Goal: Communication & Community: Participate in discussion

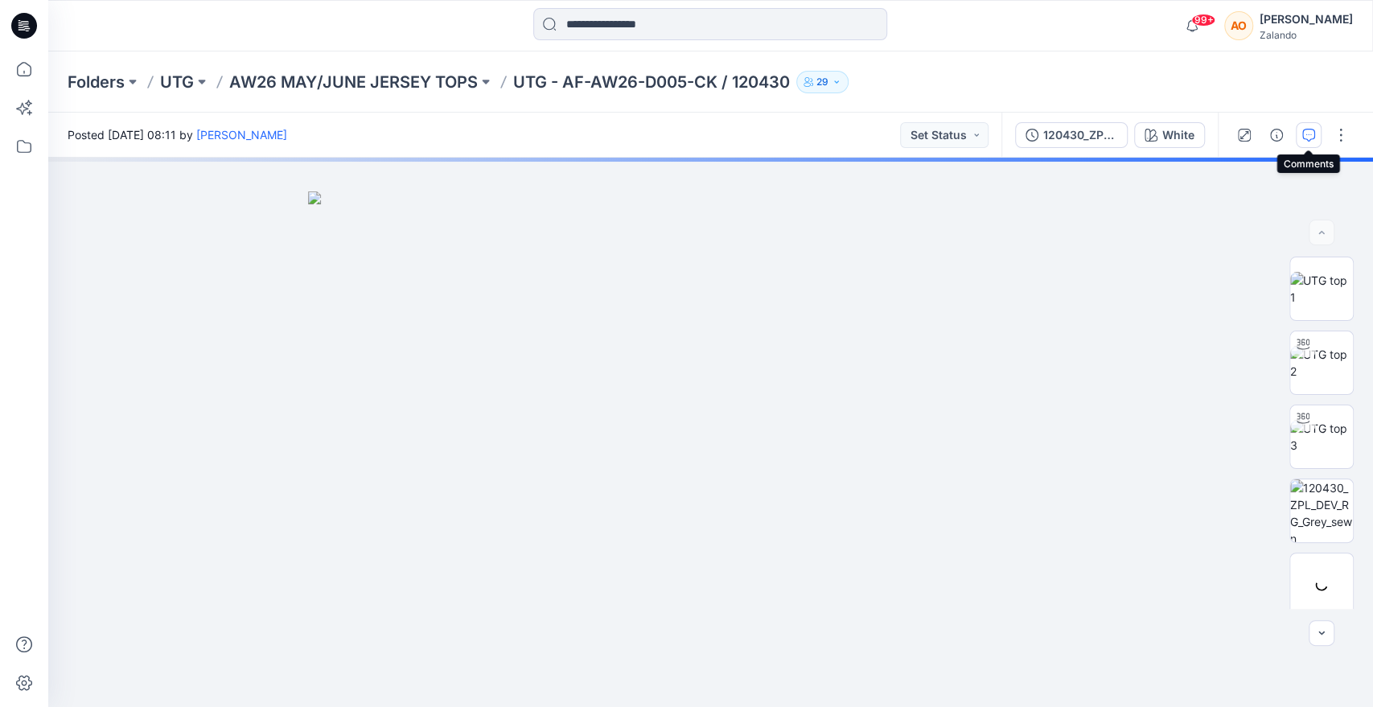
click at [1306, 138] on icon "button" at bounding box center [1308, 135] width 13 height 13
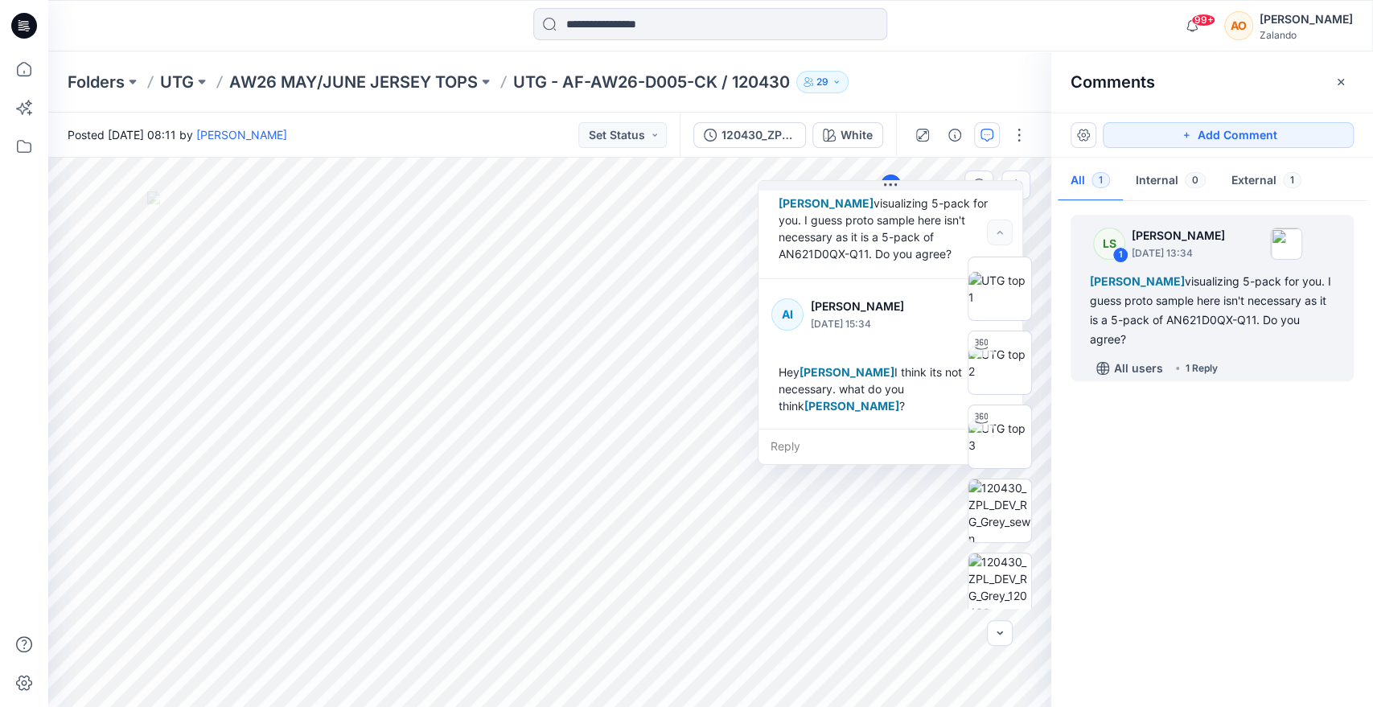
scroll to position [78, 0]
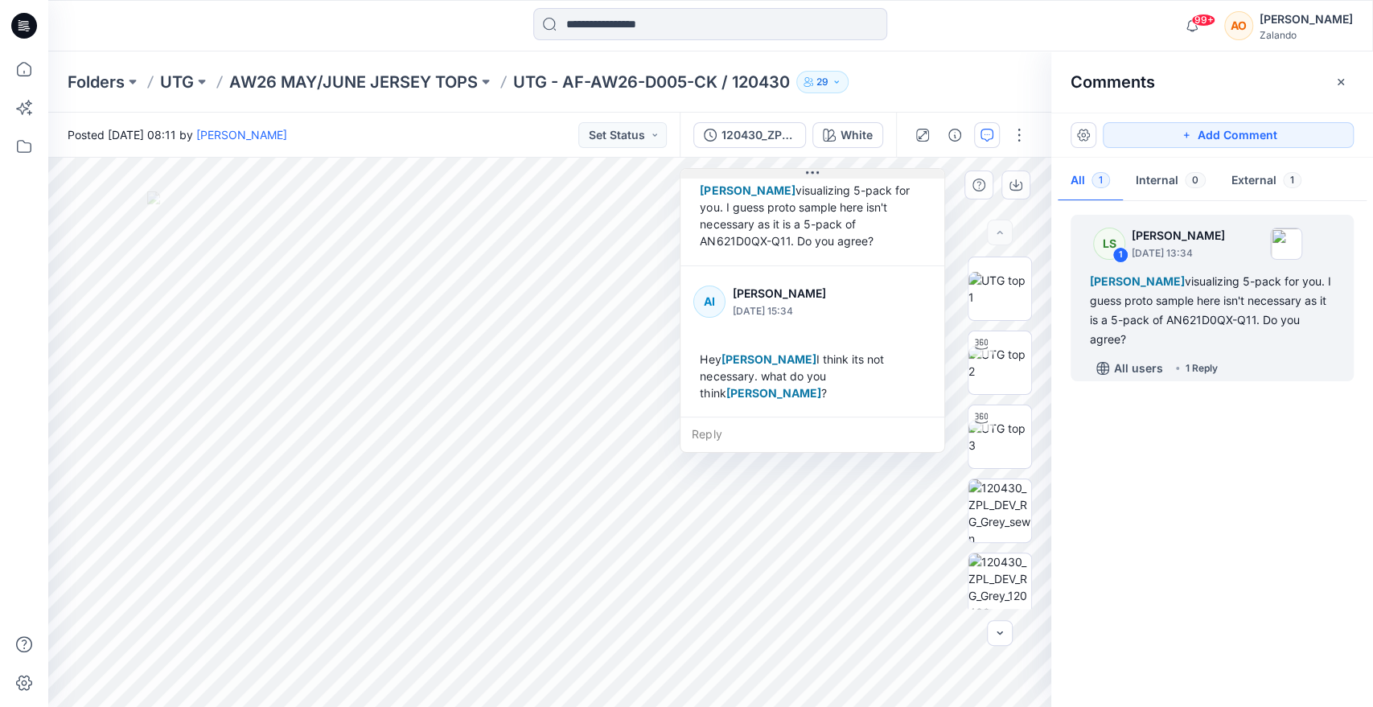
drag, startPoint x: 890, startPoint y: 183, endPoint x: 795, endPoint y: 166, distance: 95.6
click at [806, 166] on icon at bounding box center [812, 172] width 13 height 13
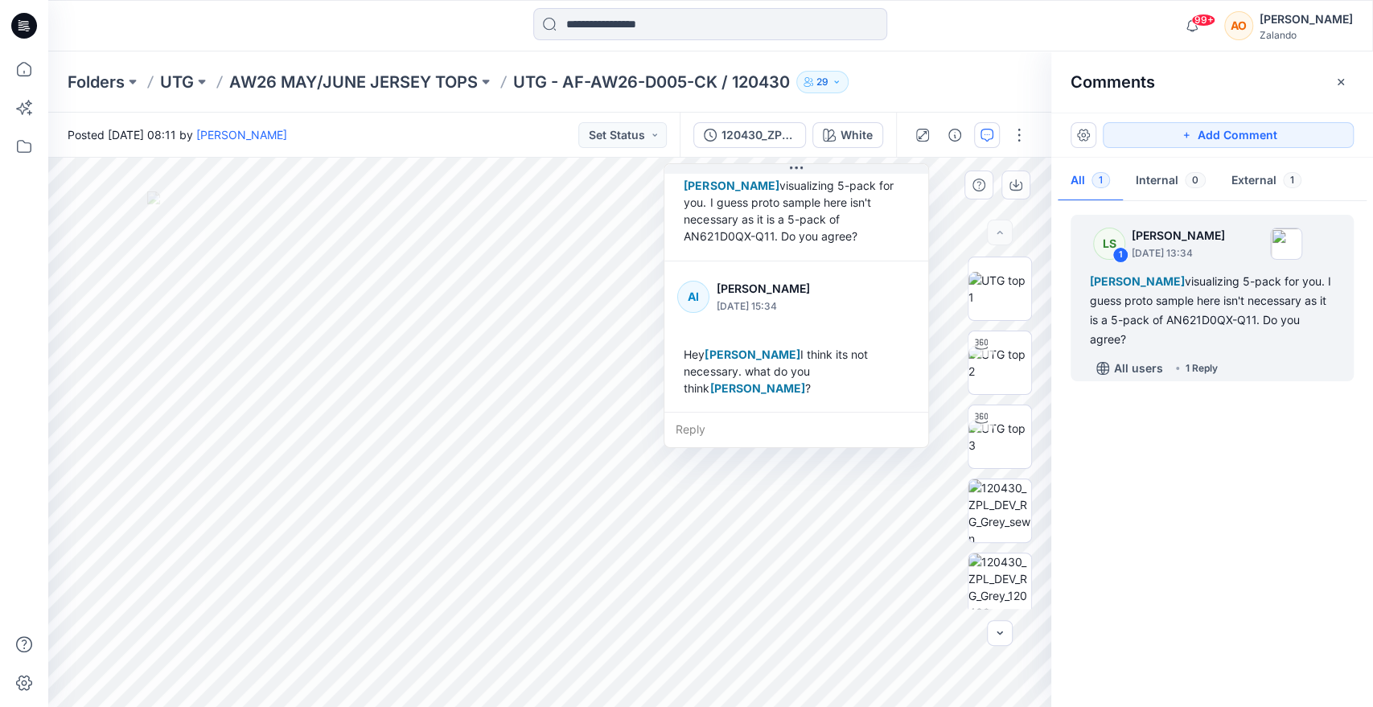
scroll to position [0, 0]
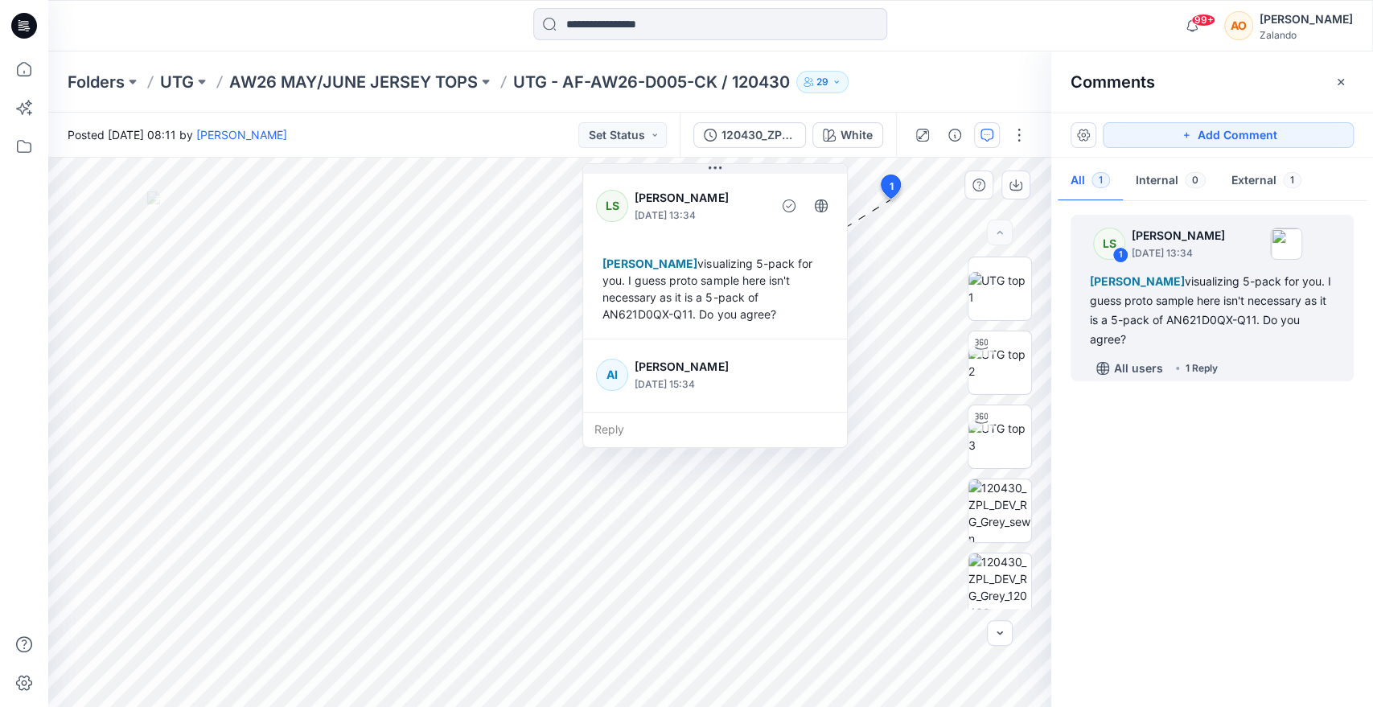
drag, startPoint x: 816, startPoint y: 314, endPoint x: 740, endPoint y: 314, distance: 76.4
click at [740, 314] on div "[PERSON_NAME] visualizing 5-pack for you. I guess proto sample here isn't neces…" at bounding box center [715, 289] width 238 height 80
click at [684, 315] on div "[PERSON_NAME] visualizing 5-pack for you. I guess proto sample here isn't neces…" at bounding box center [720, 289] width 238 height 80
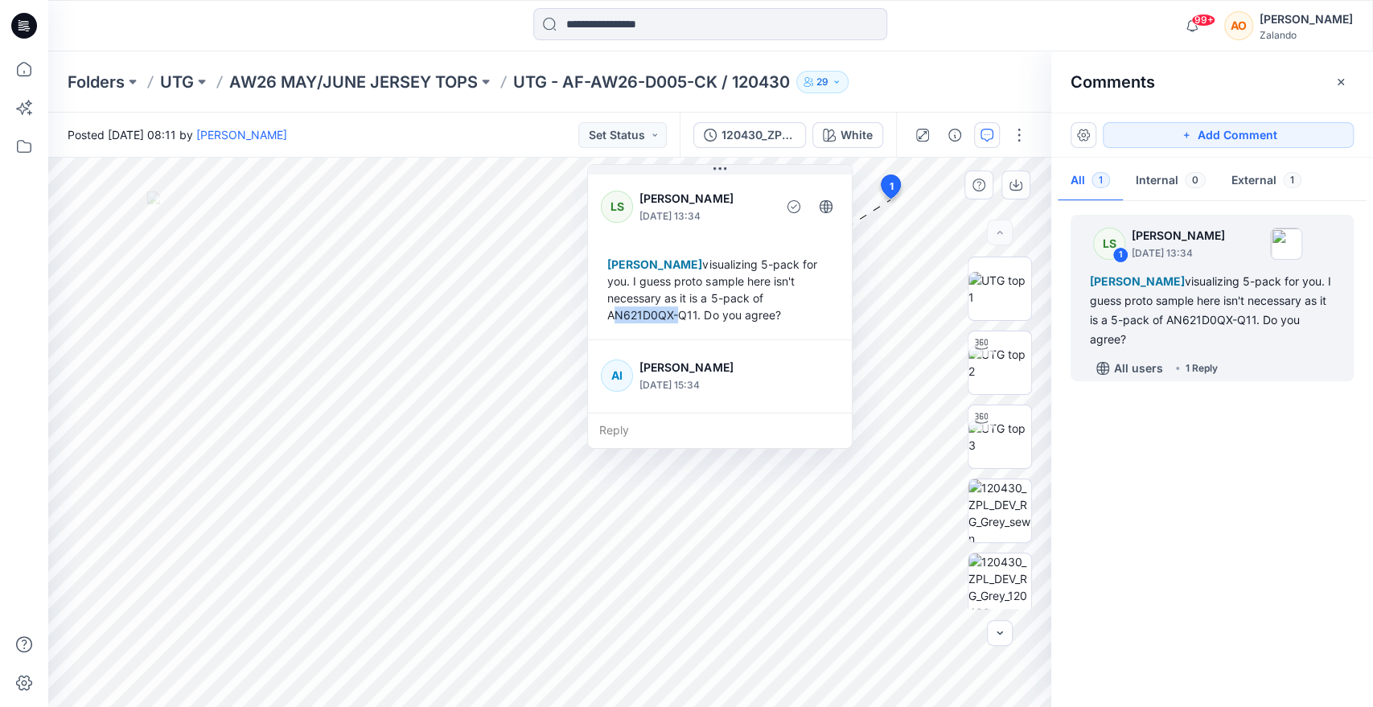
click at [684, 315] on div "[PERSON_NAME] visualizing 5-pack for you. I guess proto sample here isn't neces…" at bounding box center [720, 289] width 238 height 80
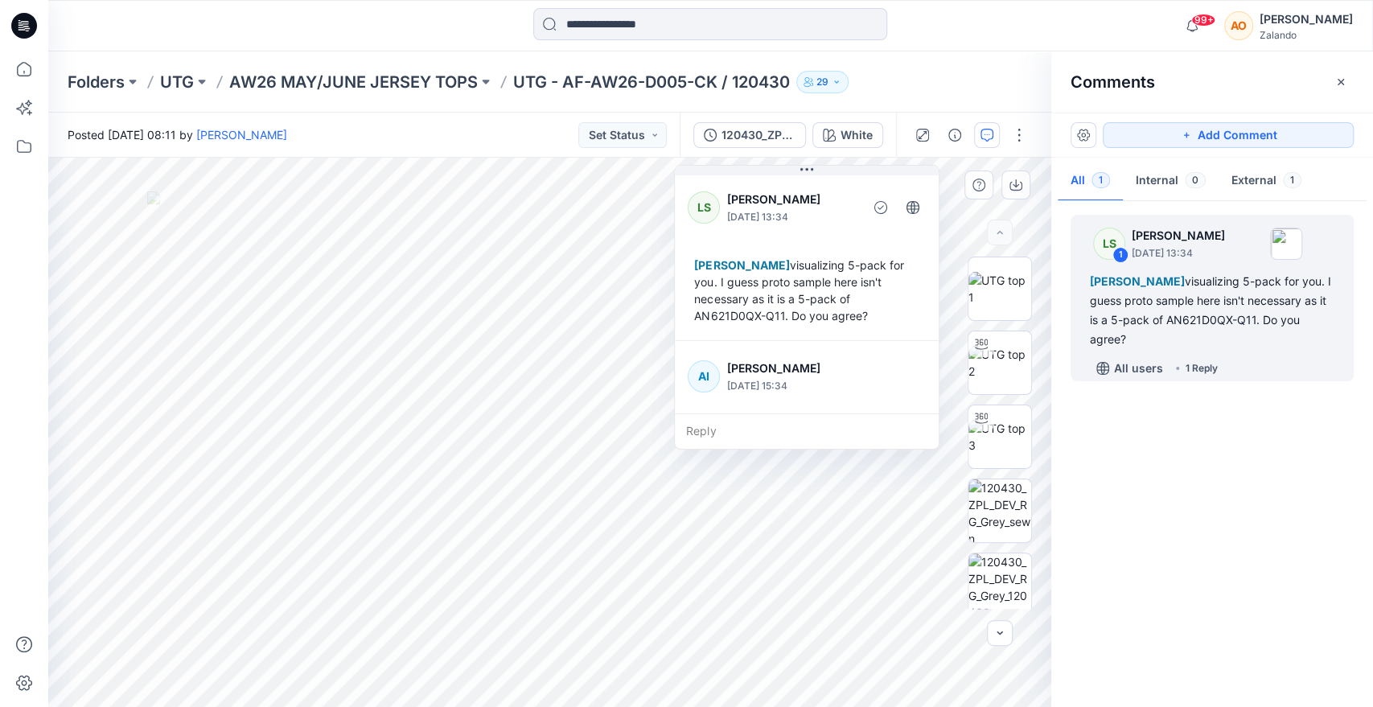
drag, startPoint x: 656, startPoint y: 313, endPoint x: 743, endPoint y: 314, distance: 86.9
click at [743, 314] on div "[PERSON_NAME] visualizing 5-pack for you. I guess proto sample here isn't neces…" at bounding box center [807, 290] width 238 height 80
click at [821, 319] on div "[PERSON_NAME] visualizing 5-pack for you. I guess proto sample here isn't neces…" at bounding box center [807, 290] width 238 height 80
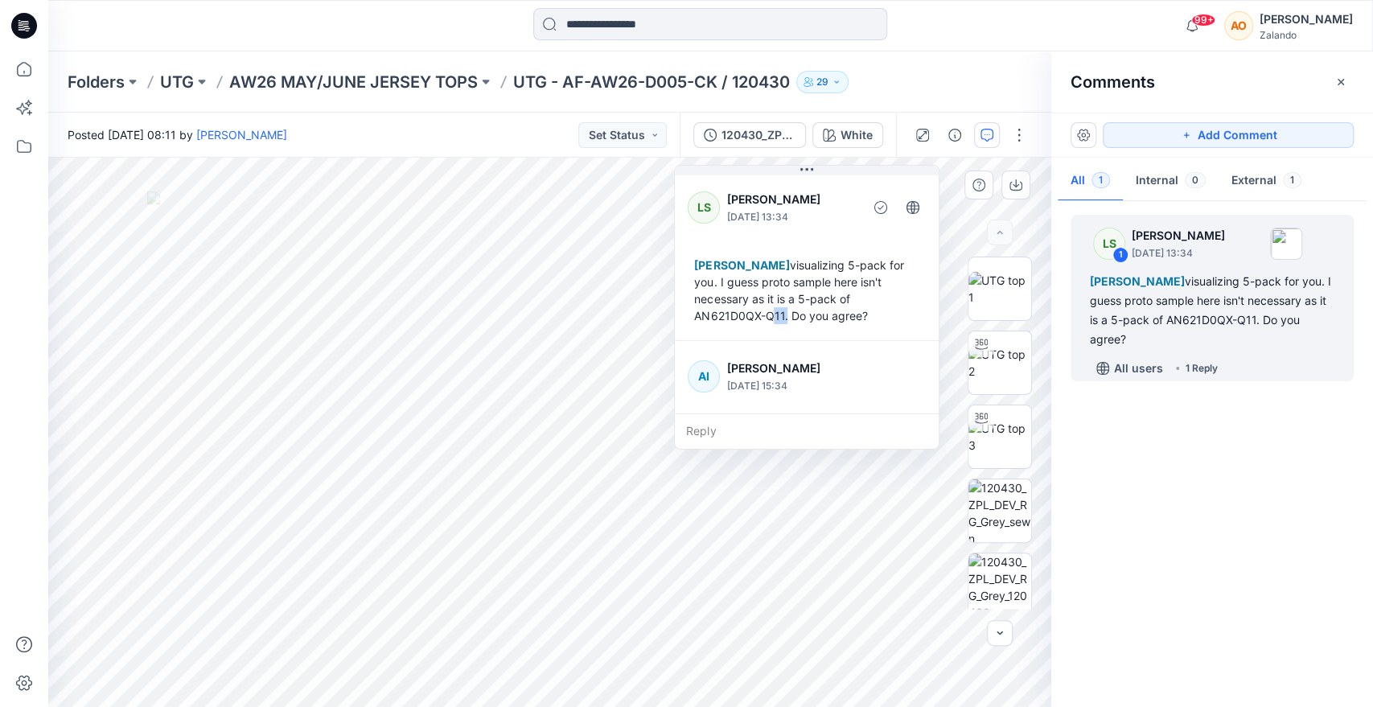
click at [821, 319] on div "[PERSON_NAME] visualizing 5-pack for you. I guess proto sample here isn't neces…" at bounding box center [807, 290] width 238 height 80
click at [759, 312] on div "[PERSON_NAME] visualizing 5-pack for you. I guess proto sample here isn't neces…" at bounding box center [807, 290] width 238 height 80
click at [737, 314] on div "[PERSON_NAME] visualizing 5-pack for you. I guess proto sample here isn't neces…" at bounding box center [807, 290] width 238 height 80
click at [803, 318] on div "[PERSON_NAME] visualizing 5-pack for you. I guess proto sample here isn't neces…" at bounding box center [807, 290] width 238 height 80
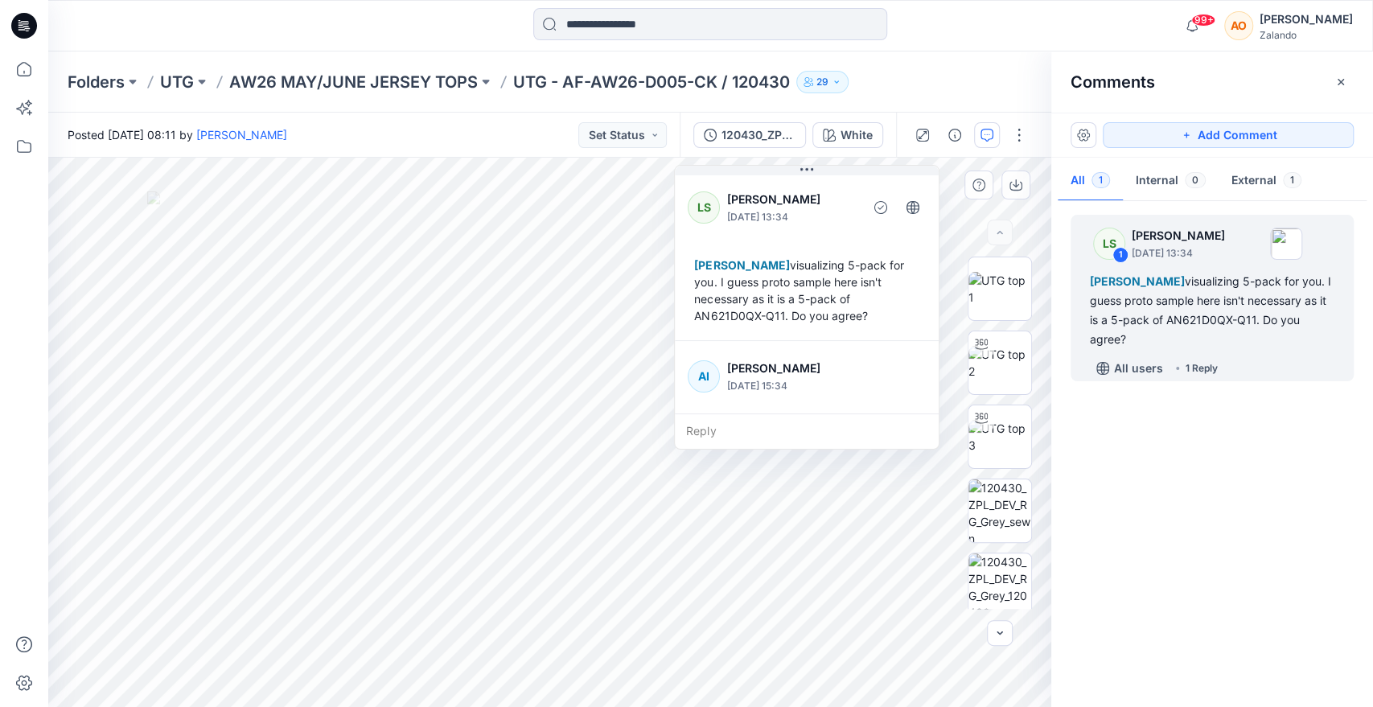
scroll to position [78, 0]
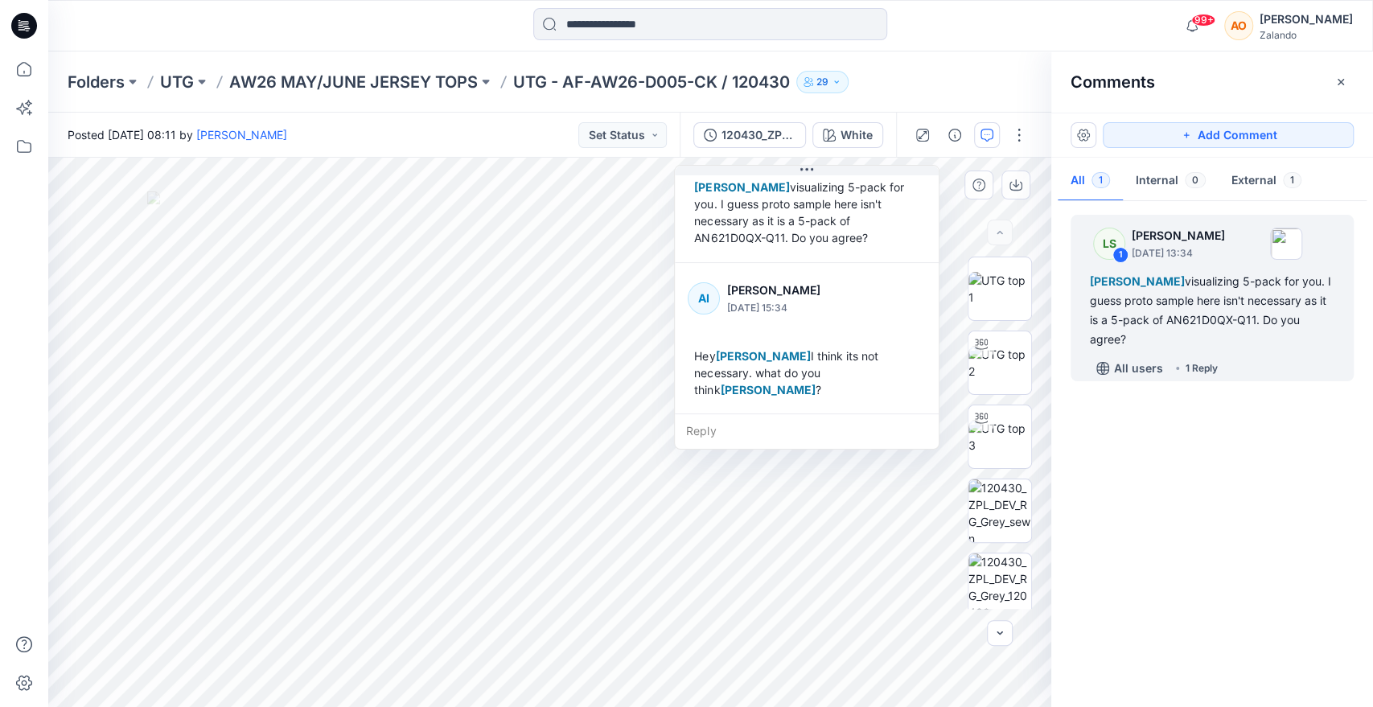
click at [747, 429] on div "Reply" at bounding box center [807, 430] width 264 height 35
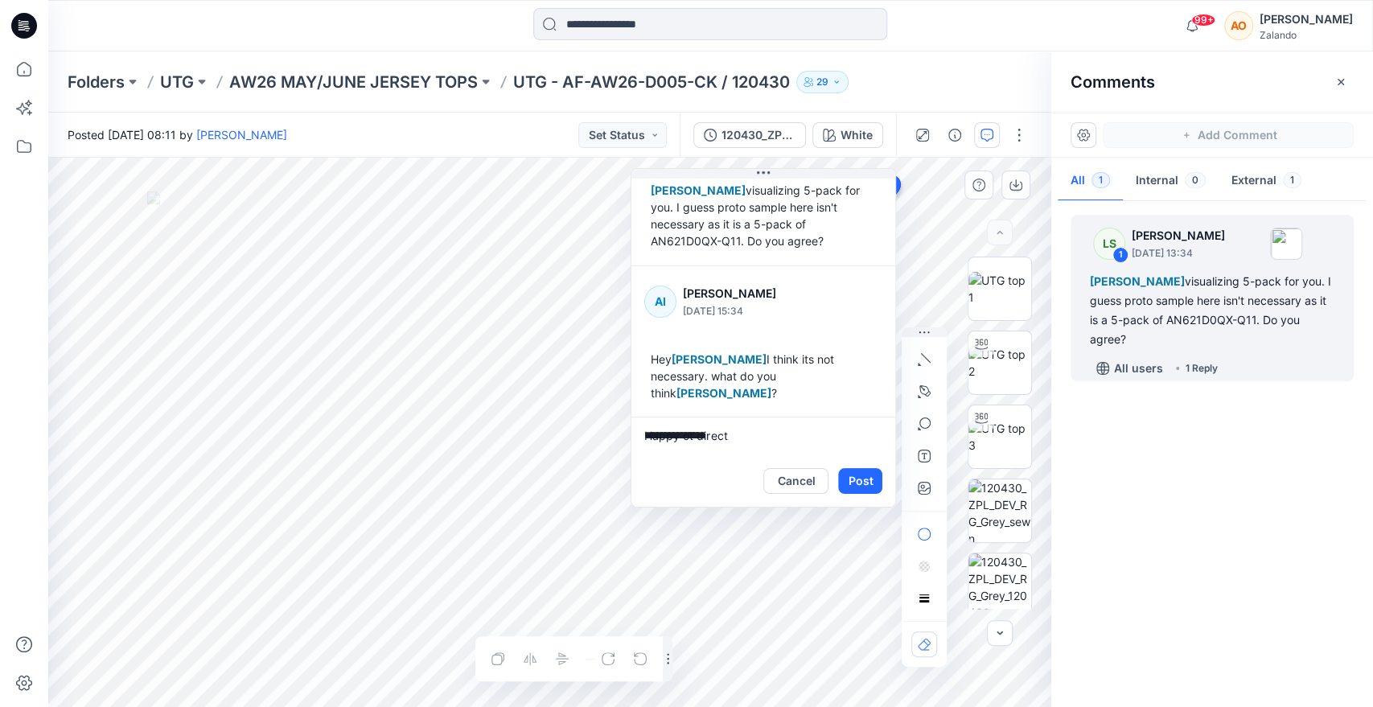
drag, startPoint x: 828, startPoint y: 236, endPoint x: 780, endPoint y: 240, distance: 47.6
click at [780, 240] on div "[PERSON_NAME] visualizing 5-pack for you. I guess proto sample here isn't neces…" at bounding box center [763, 215] width 238 height 80
click at [780, 240] on div "[PERSON_NAME] visualizing 5-pack for you. I guess proto sample here isn't neces…" at bounding box center [759, 216] width 238 height 80
click at [729, 243] on div "[PERSON_NAME] visualizing 5-pack for you. I guess proto sample here isn't neces…" at bounding box center [759, 216] width 238 height 80
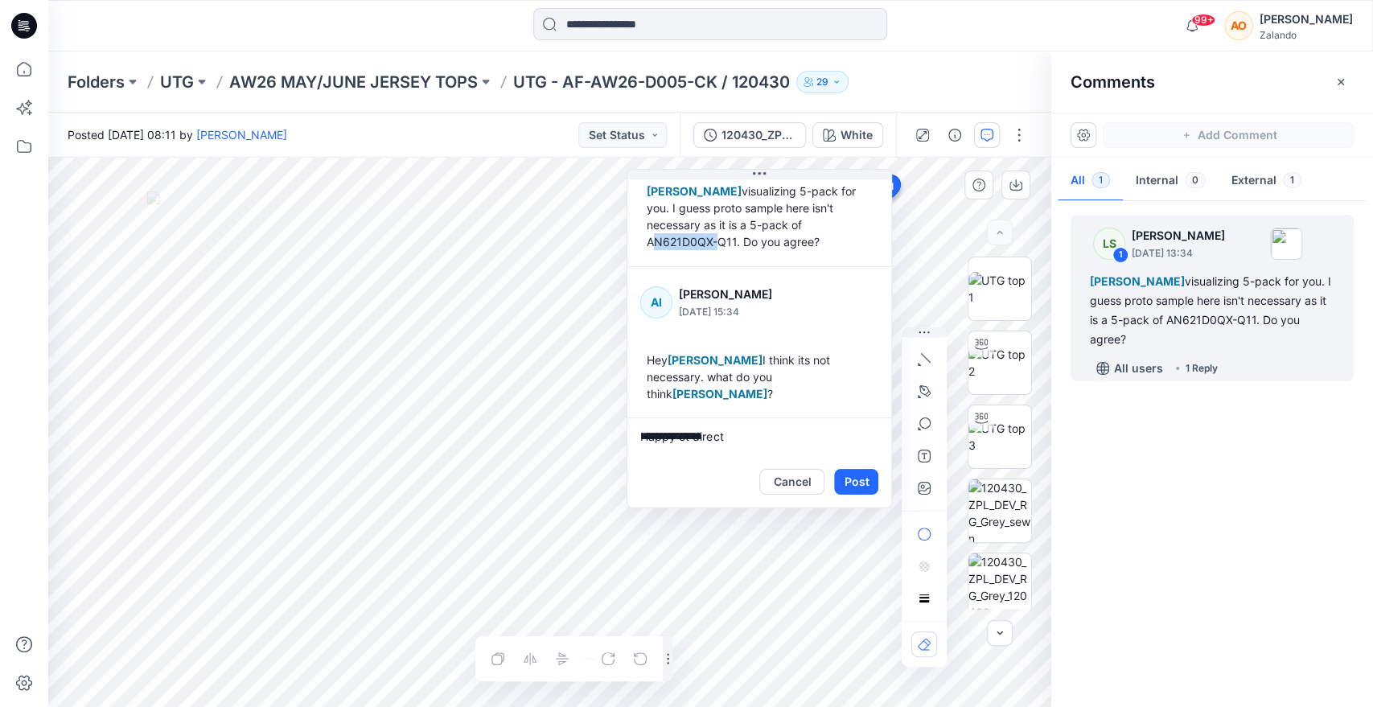
copy div "AN621D0QX"
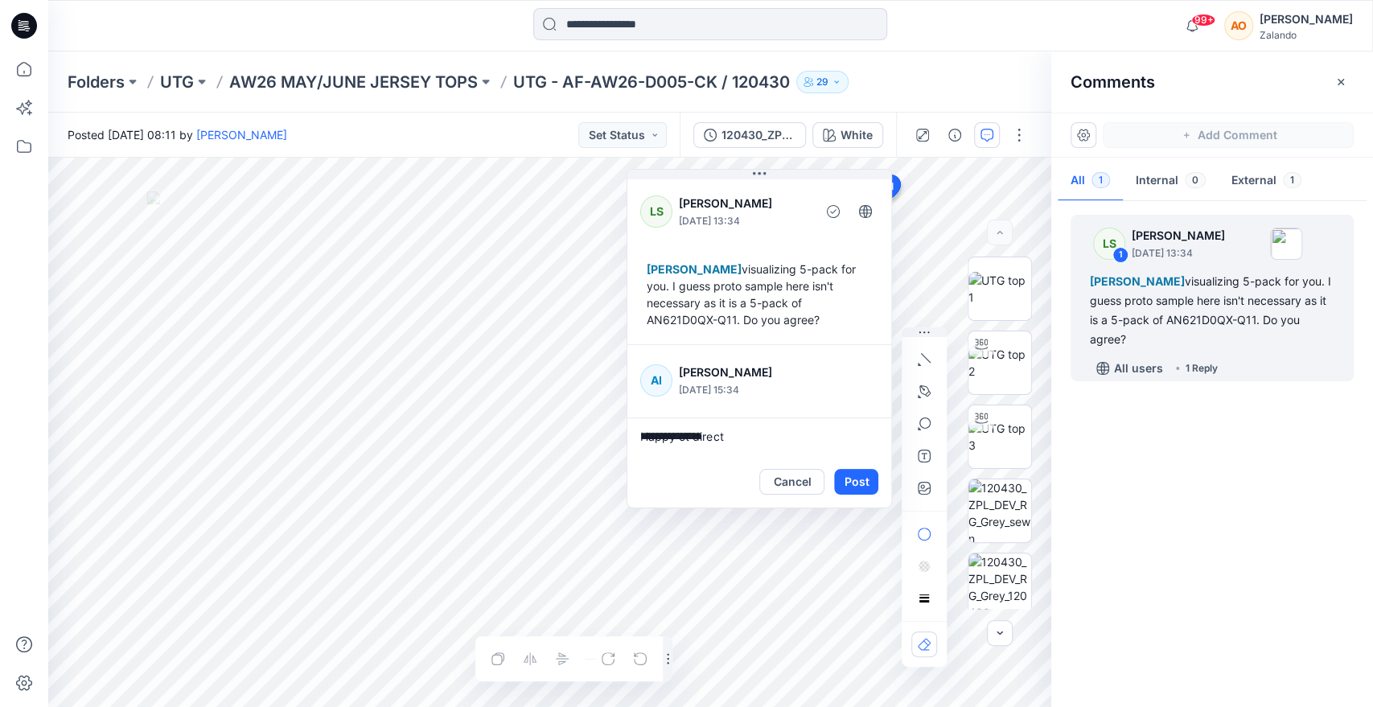
click at [682, 433] on textarea "**********" at bounding box center [759, 436] width 264 height 39
click at [730, 436] on textarea "**********" at bounding box center [759, 436] width 264 height 39
type textarea "**********"
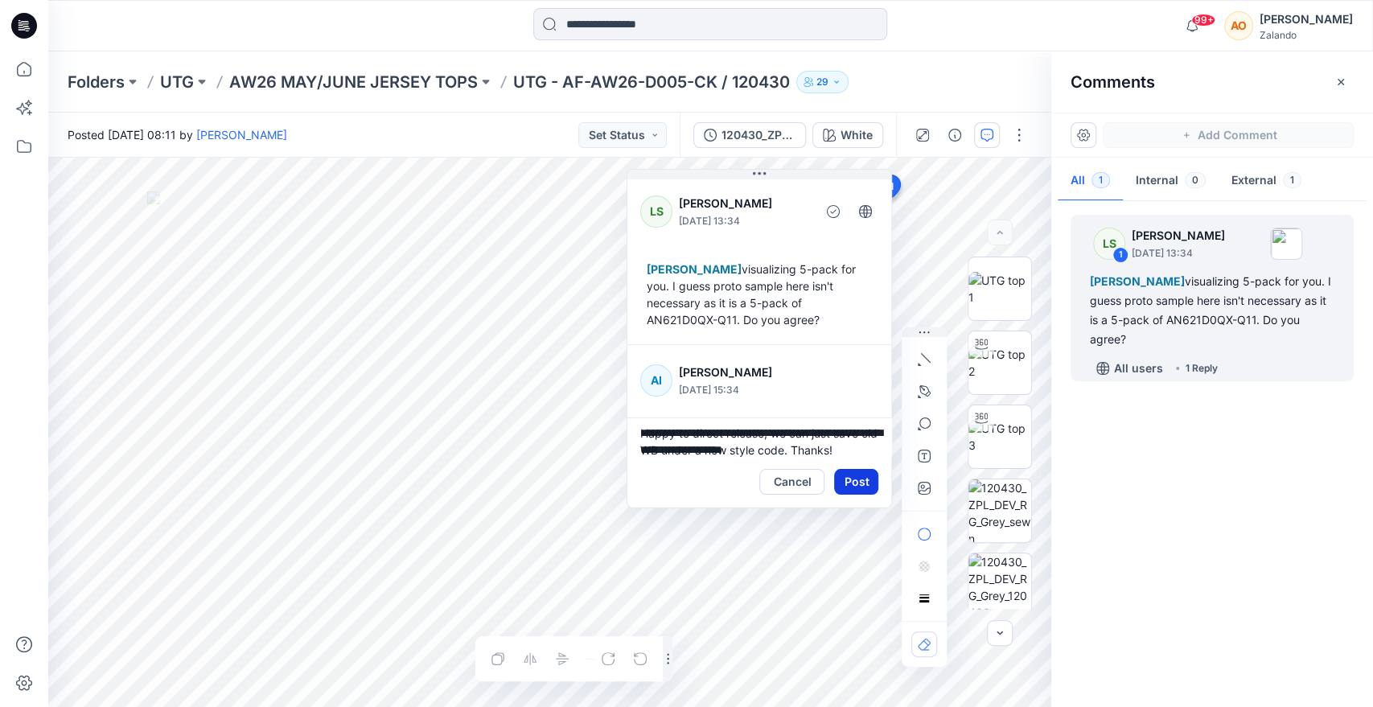
click at [864, 480] on button "Post" at bounding box center [856, 482] width 44 height 26
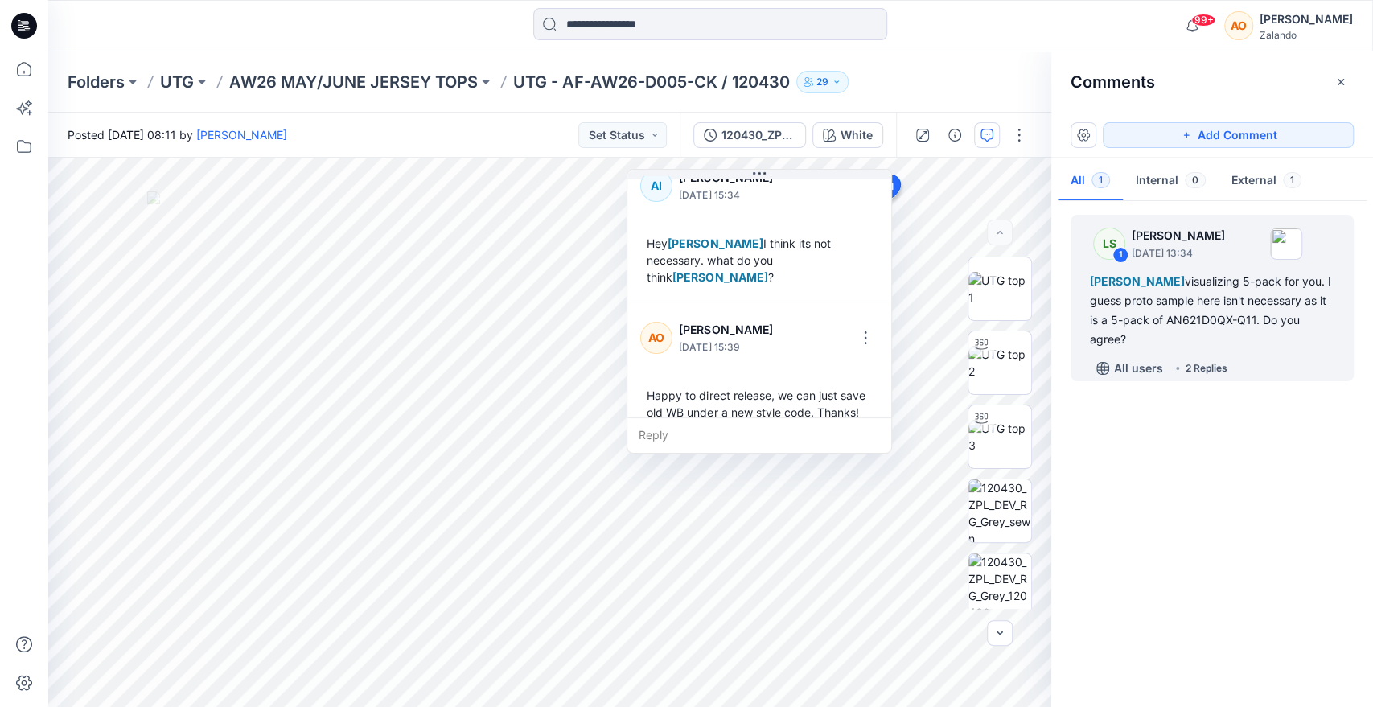
scroll to position [213, 0]
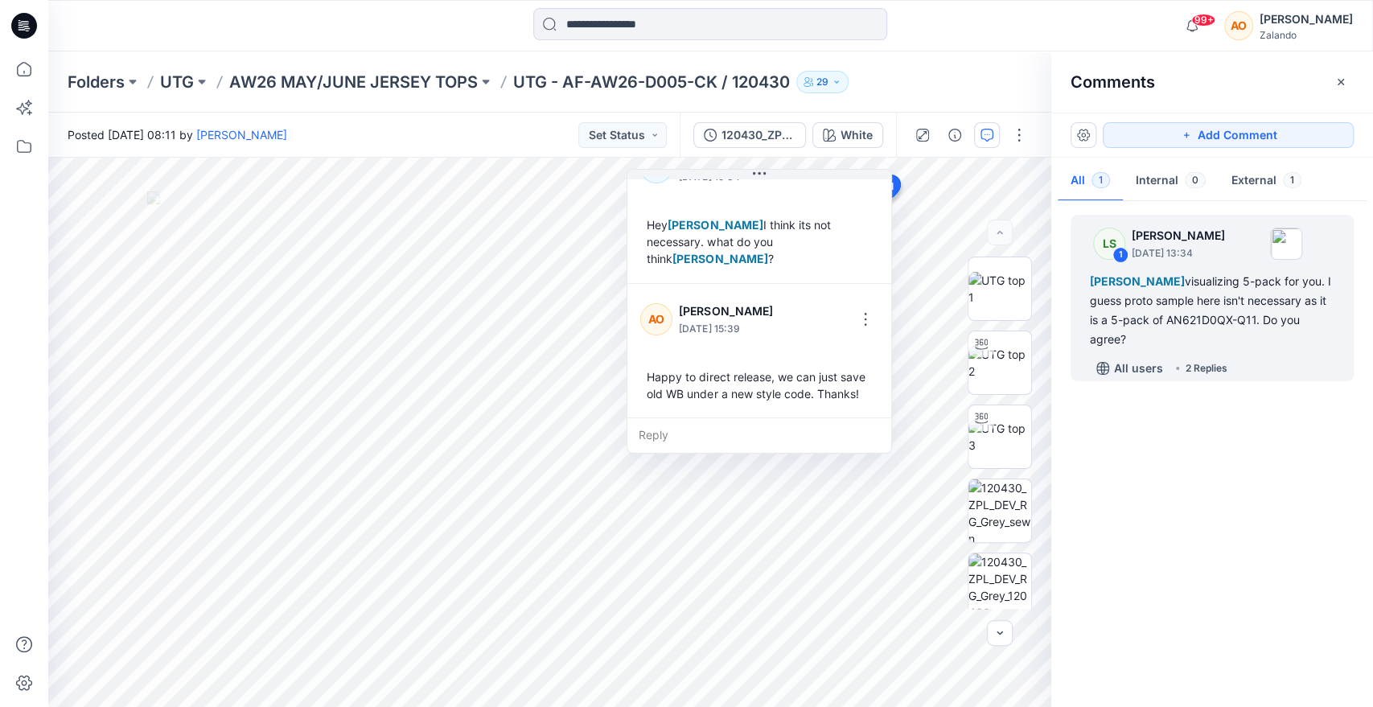
click at [721, 429] on div "Reply" at bounding box center [759, 434] width 264 height 35
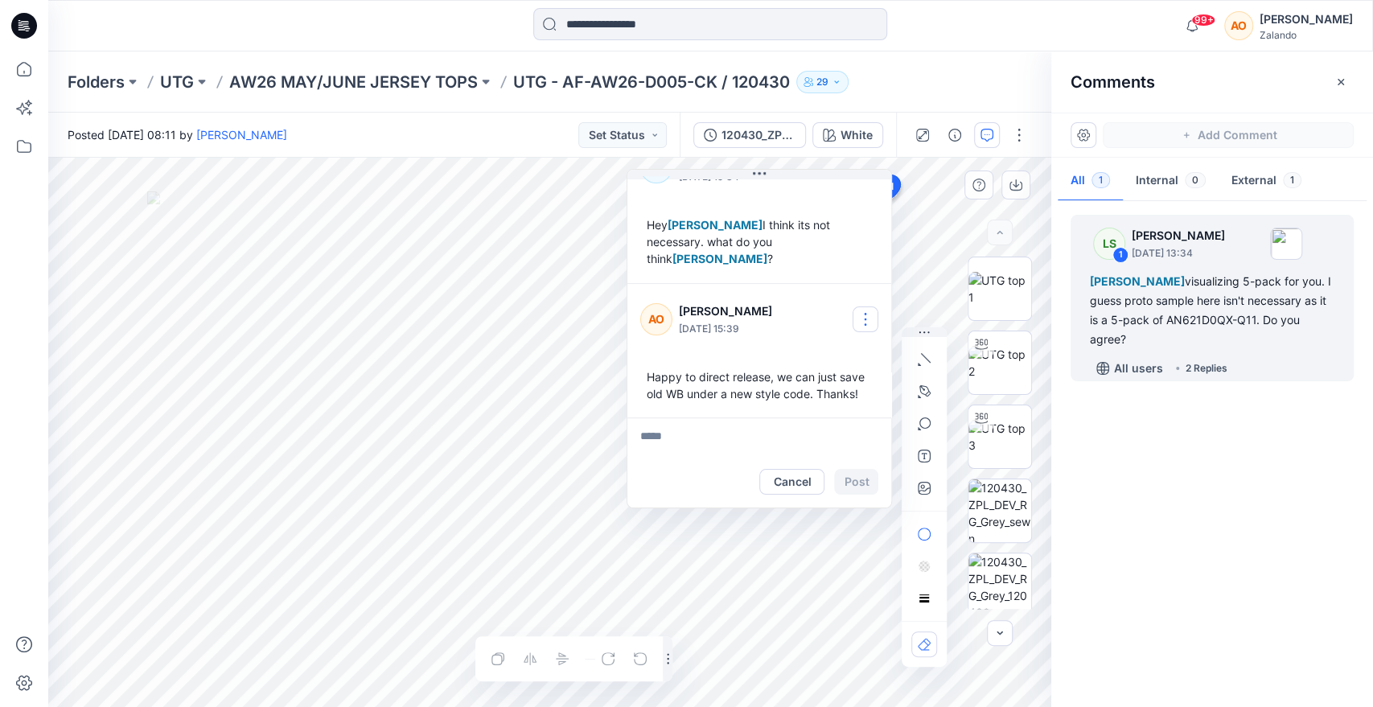
click at [861, 320] on button "button" at bounding box center [866, 319] width 26 height 26
click at [876, 360] on p "Edit comment" at bounding box center [869, 355] width 72 height 17
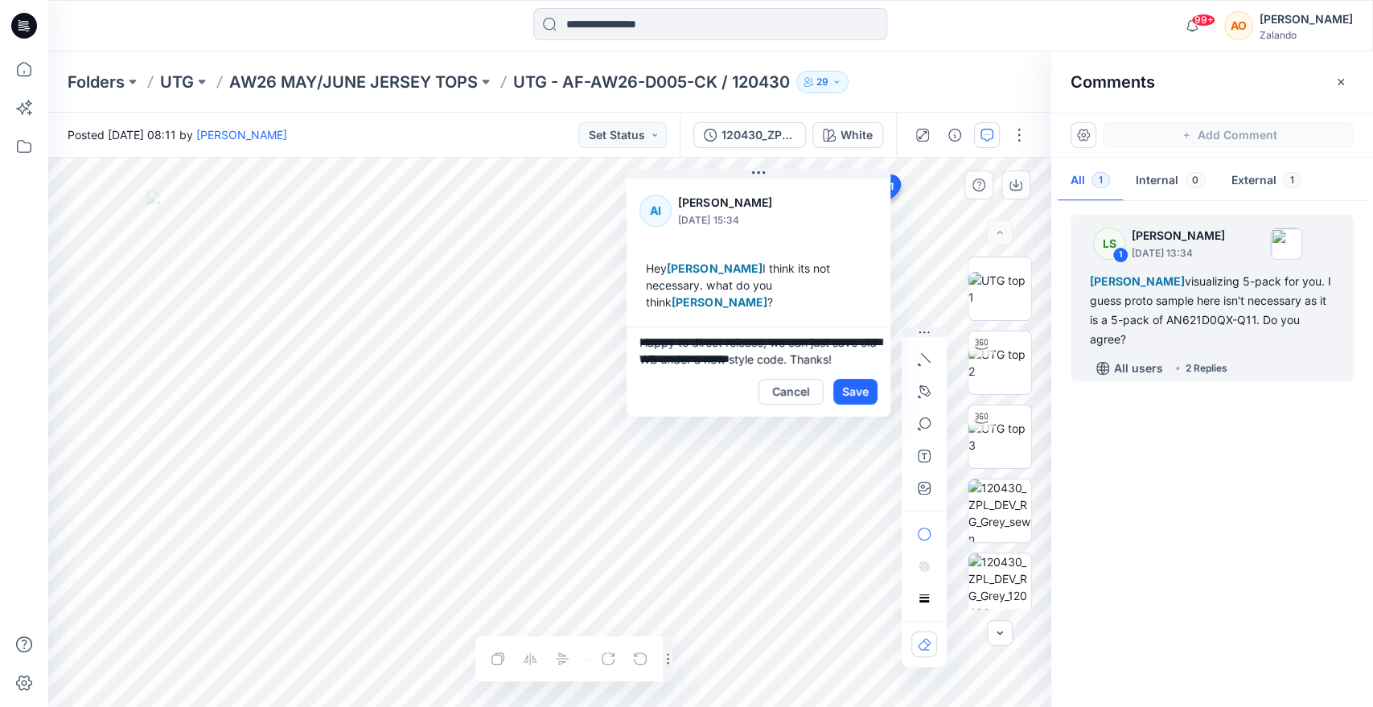
scroll to position [19, 0]
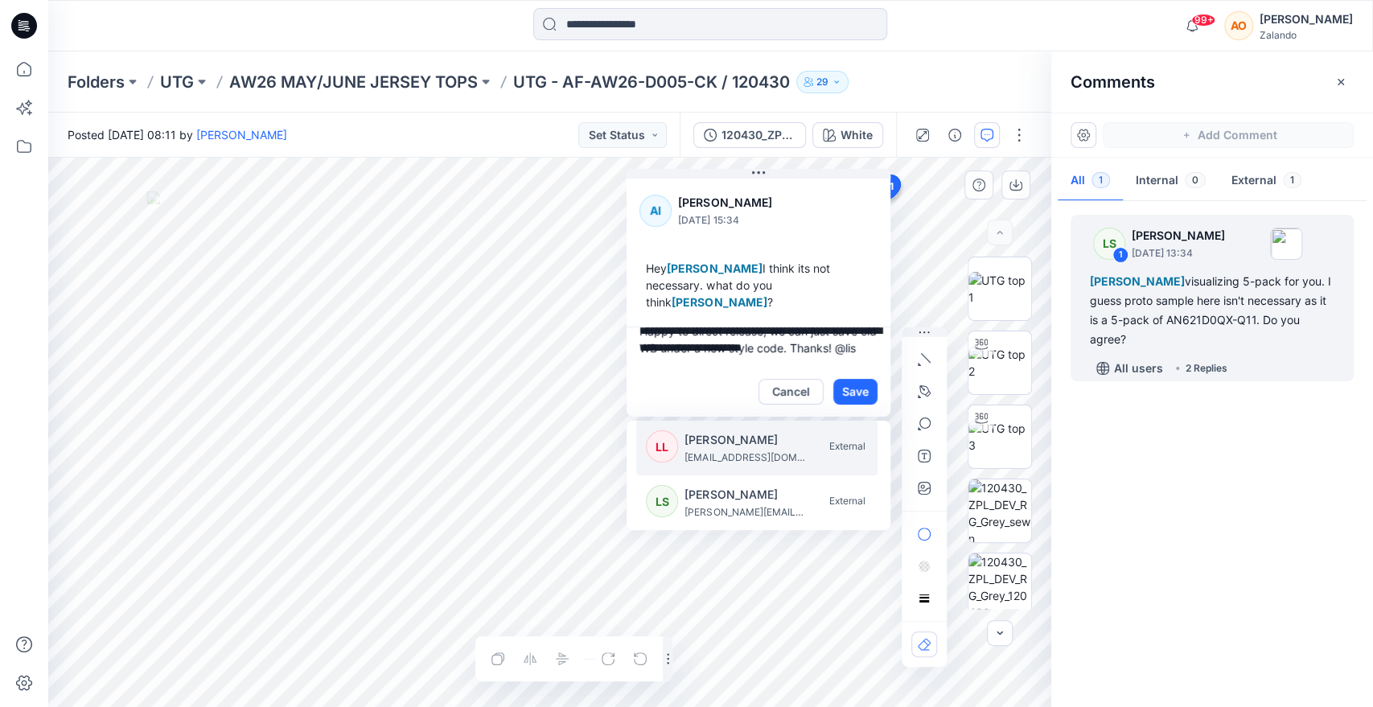
click at [733, 453] on p "[EMAIL_ADDRESS][DOMAIN_NAME]" at bounding box center [744, 458] width 121 height 16
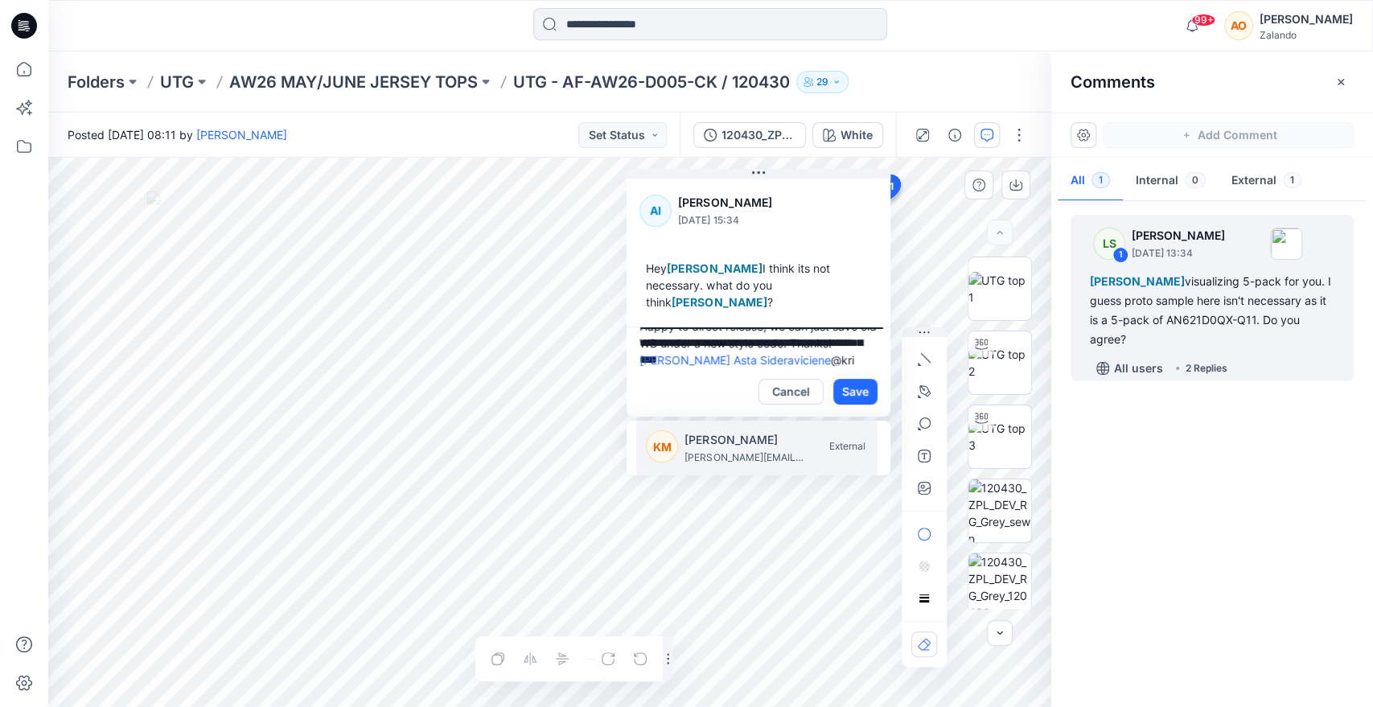
click at [733, 453] on p "[PERSON_NAME][EMAIL_ADDRESS][DOMAIN_NAME]" at bounding box center [744, 458] width 121 height 16
type textarea "**********"
click at [861, 392] on button "Save" at bounding box center [855, 392] width 44 height 26
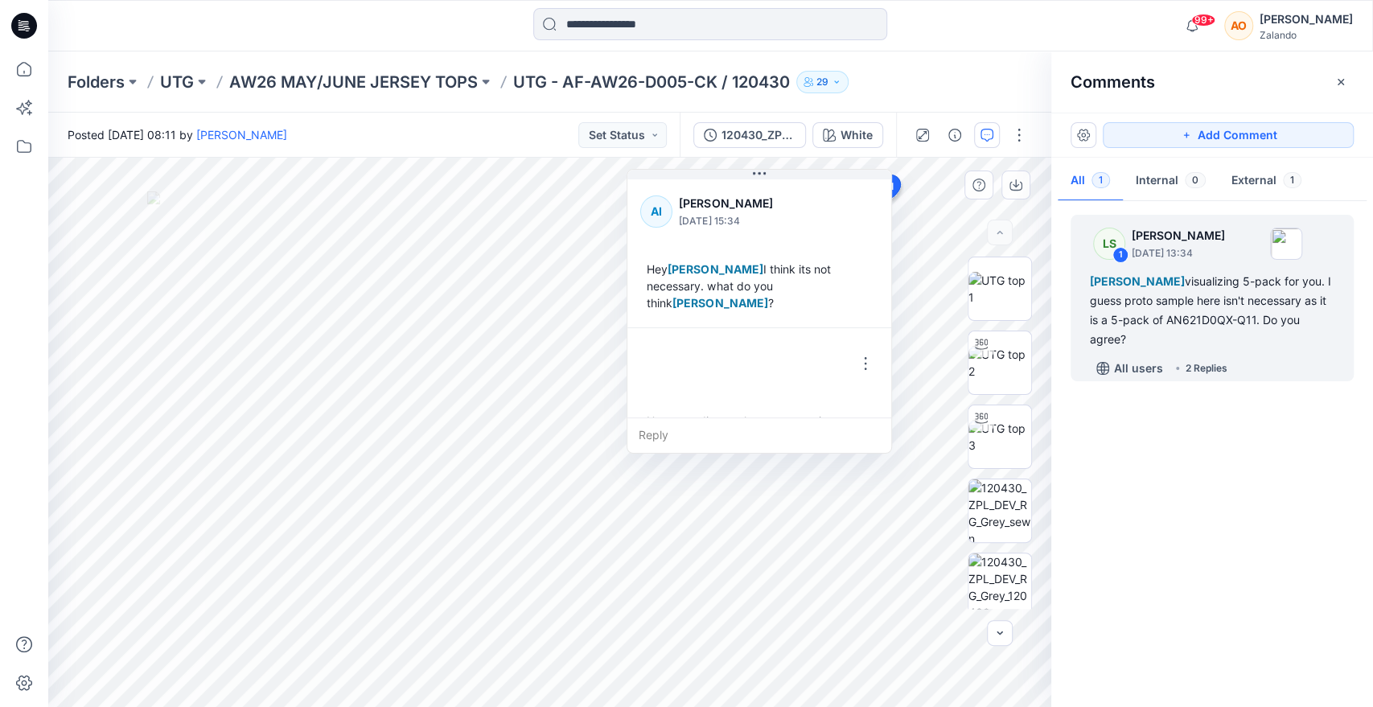
scroll to position [247, 0]
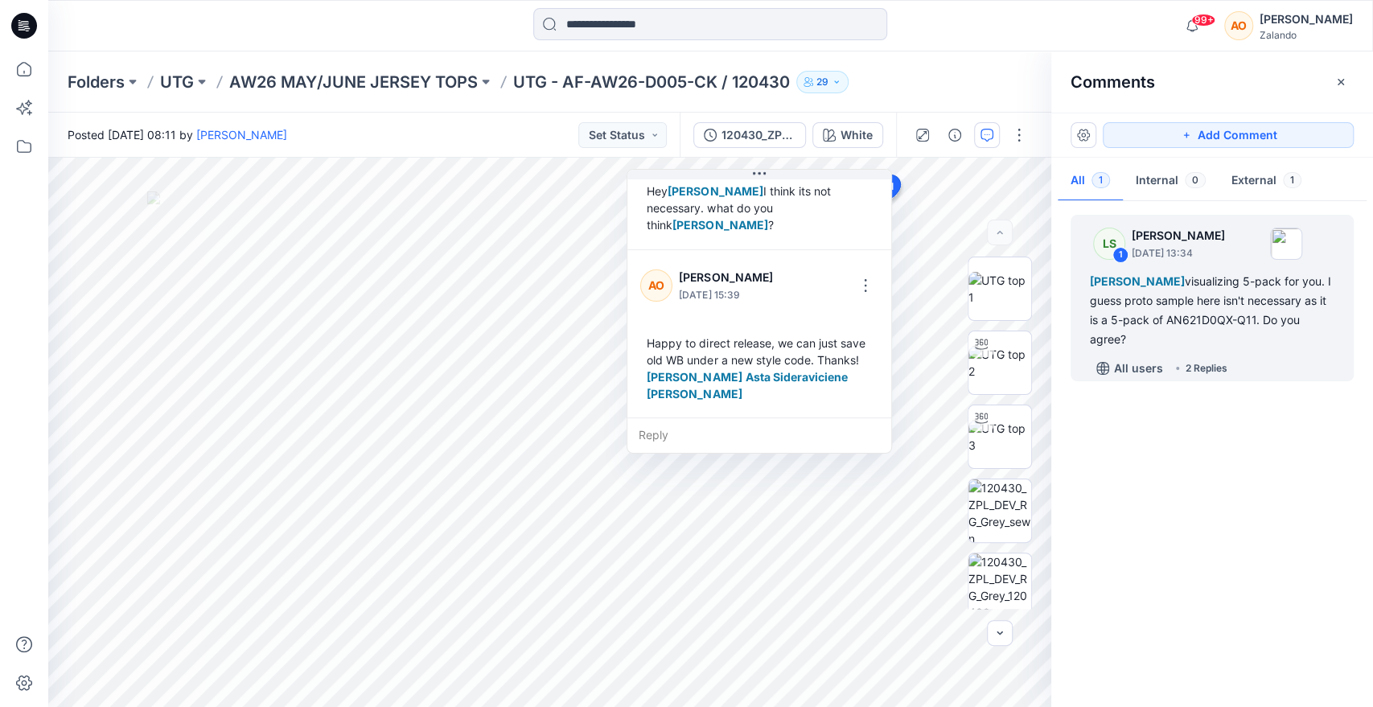
click at [659, 151] on div "Posted [DATE] 08:11 by [PERSON_NAME] Set Status" at bounding box center [363, 135] width 631 height 44
click at [643, 138] on button "Set Status" at bounding box center [622, 135] width 88 height 26
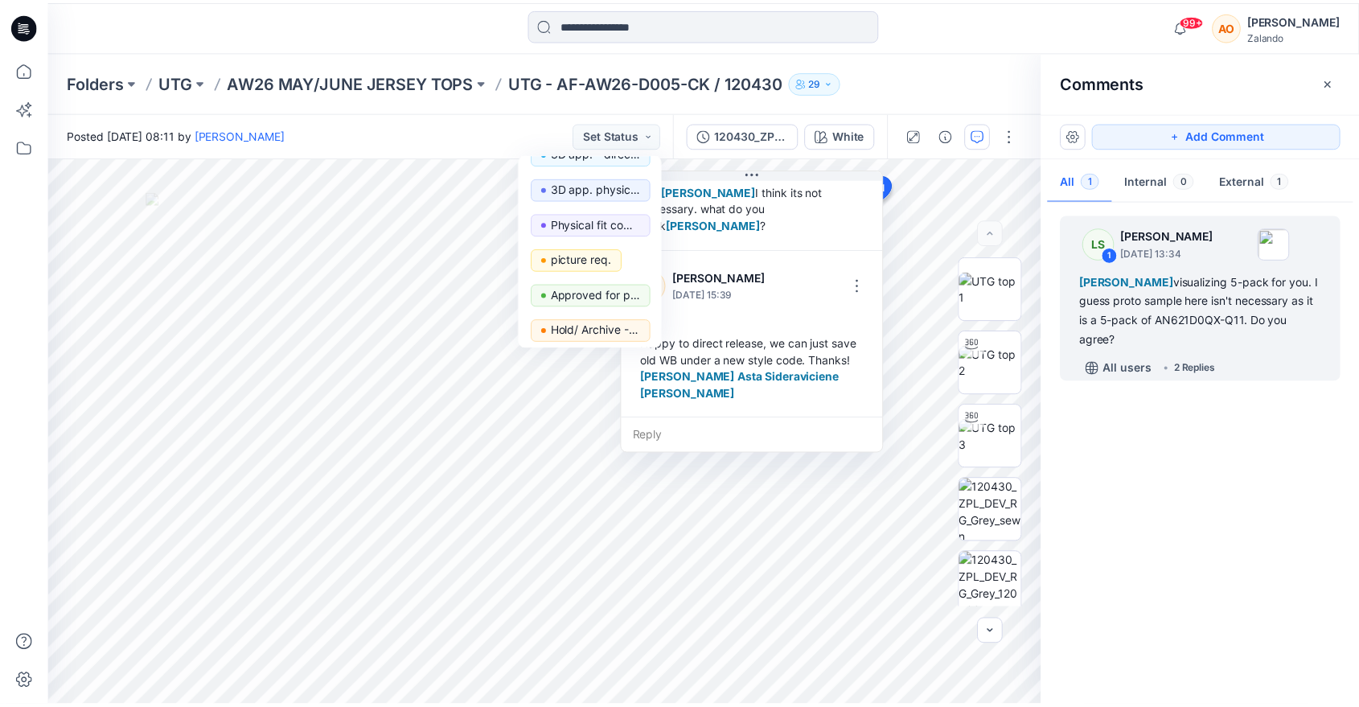
scroll to position [97, 0]
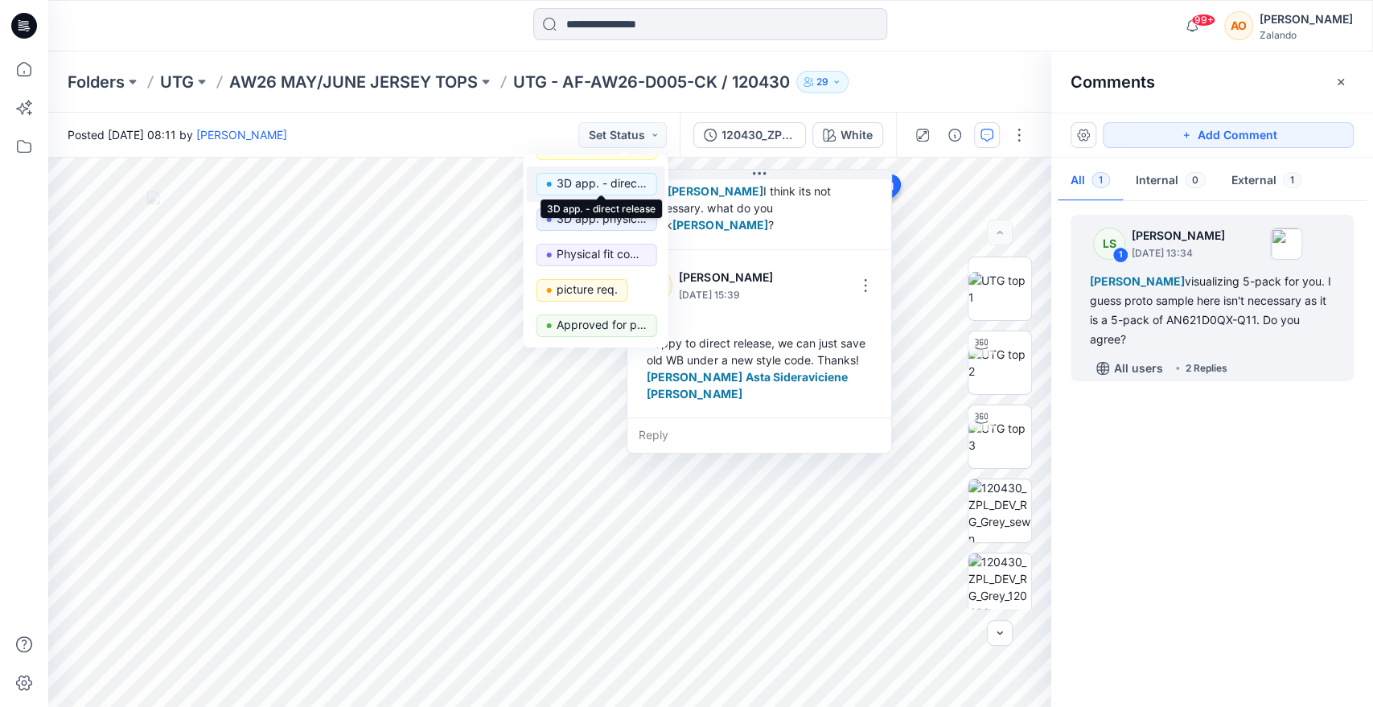
click at [578, 173] on p "3D app. - direct release" at bounding box center [602, 183] width 90 height 21
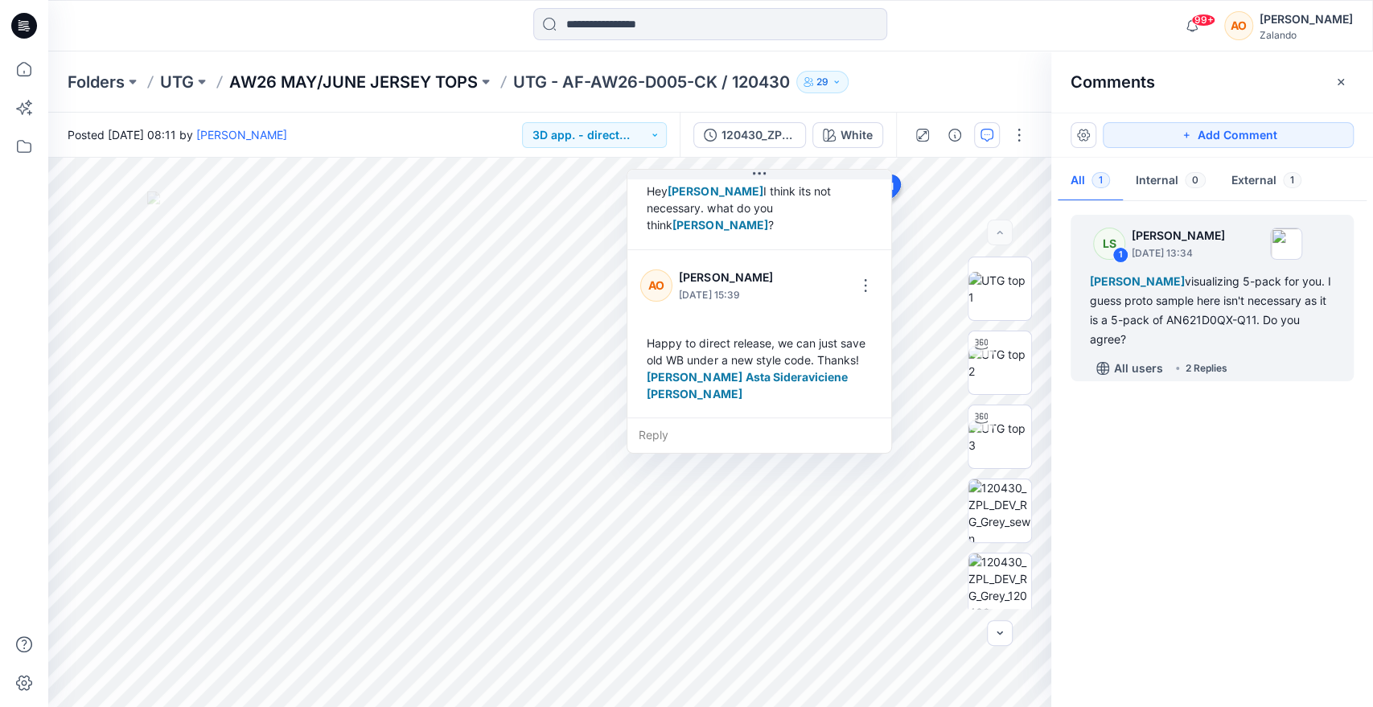
click at [294, 84] on p "AW26 MAY/JUNE JERSEY TOPS" at bounding box center [353, 82] width 249 height 23
